Goal: Navigation & Orientation: Find specific page/section

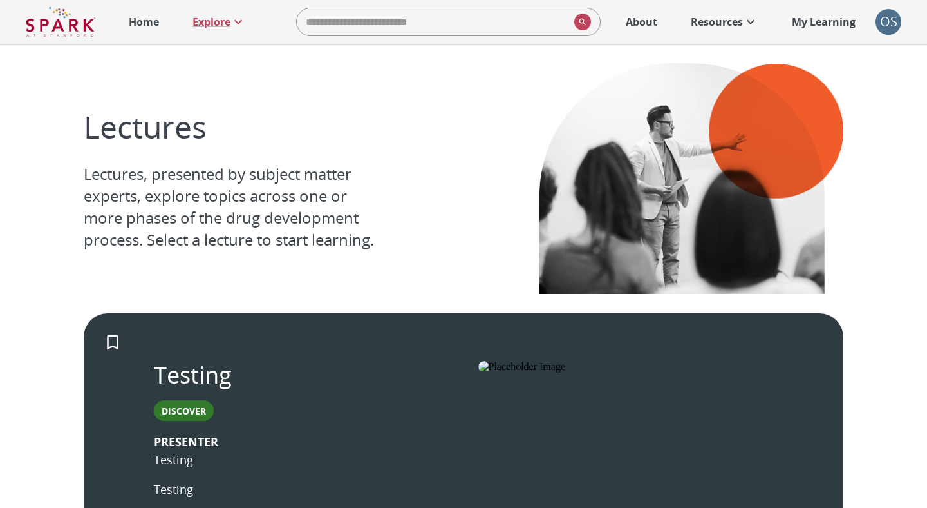
click at [137, 28] on p "Home" at bounding box center [144, 21] width 30 height 15
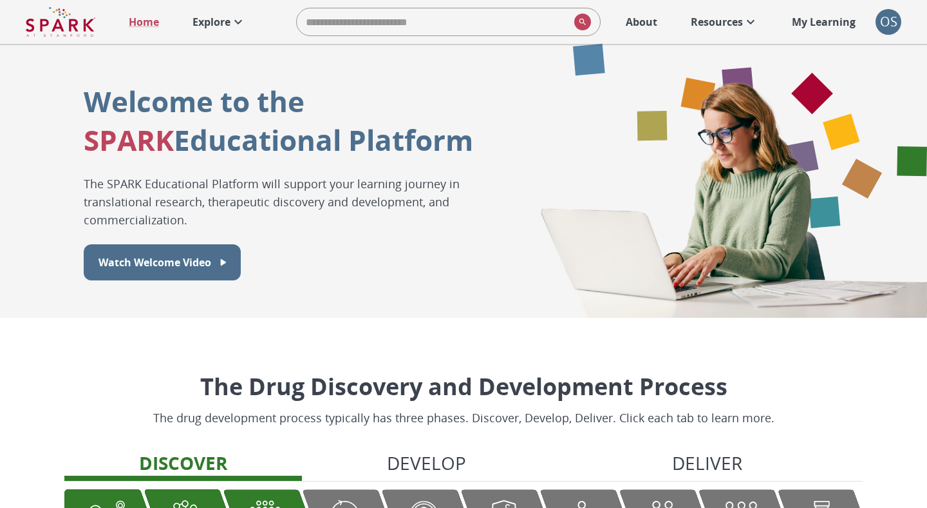
click at [226, 19] on p "Explore" at bounding box center [212, 21] width 38 height 15
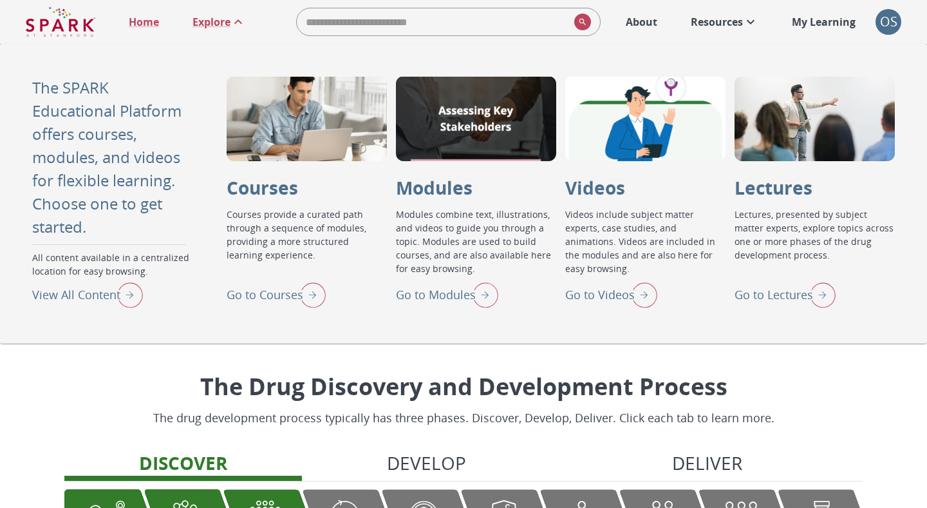
click at [119, 285] on img "View All Content" at bounding box center [127, 294] width 32 height 33
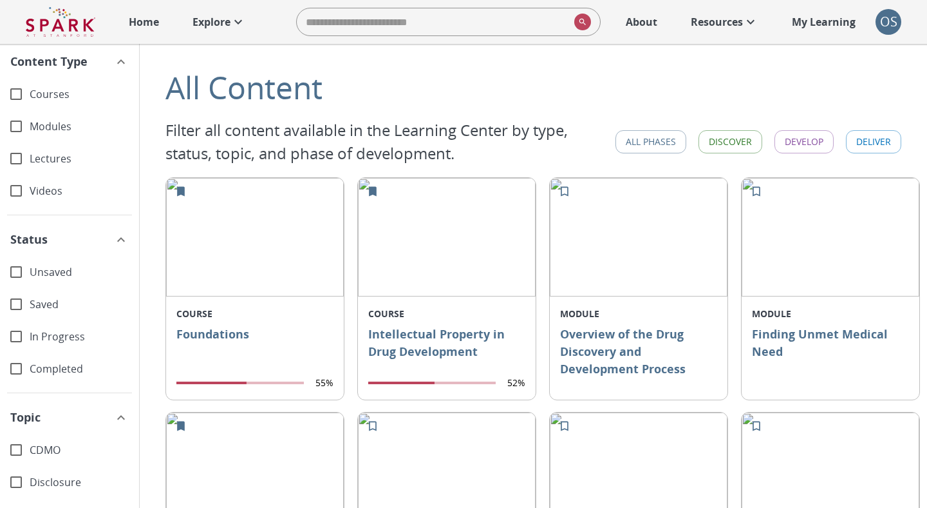
click at [30, 99] on span "Courses" at bounding box center [79, 94] width 99 height 15
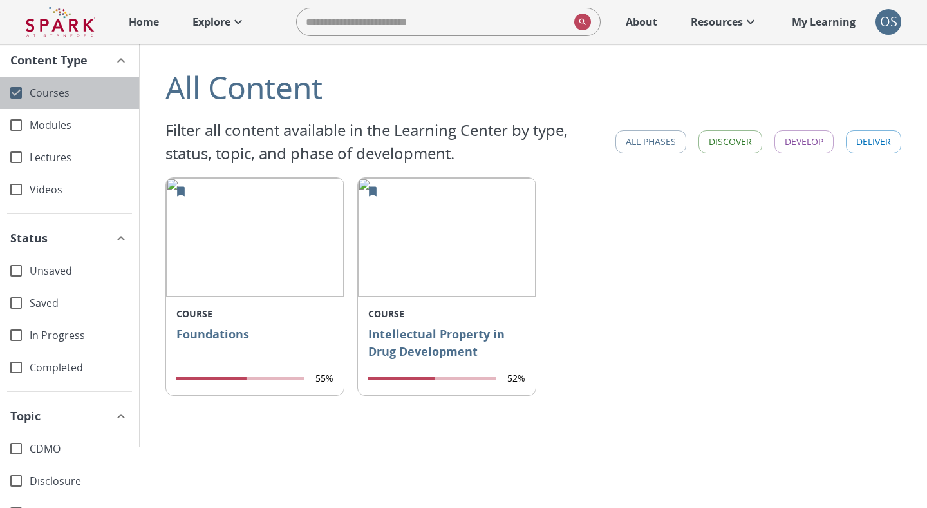
click at [30, 99] on span "Courses" at bounding box center [79, 93] width 99 height 15
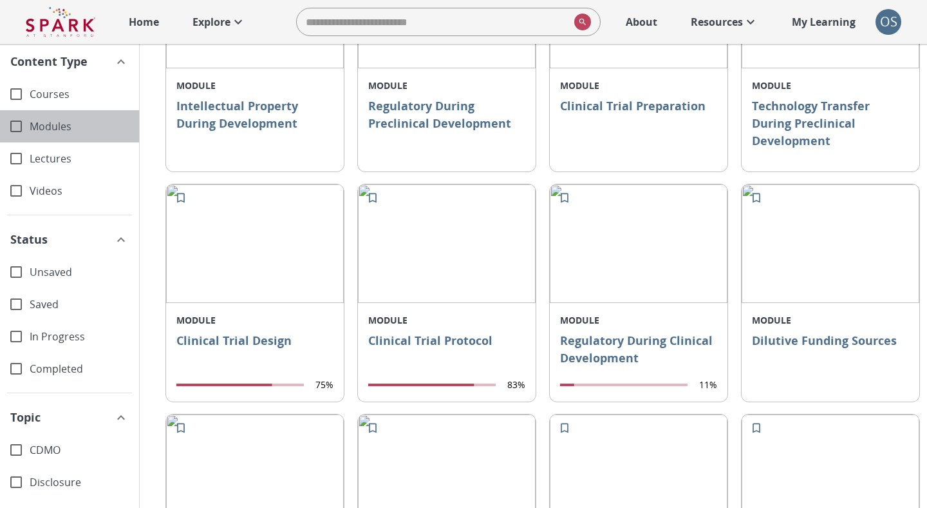
click at [52, 134] on div "Modules" at bounding box center [69, 126] width 139 height 32
